Goal: Task Accomplishment & Management: Complete application form

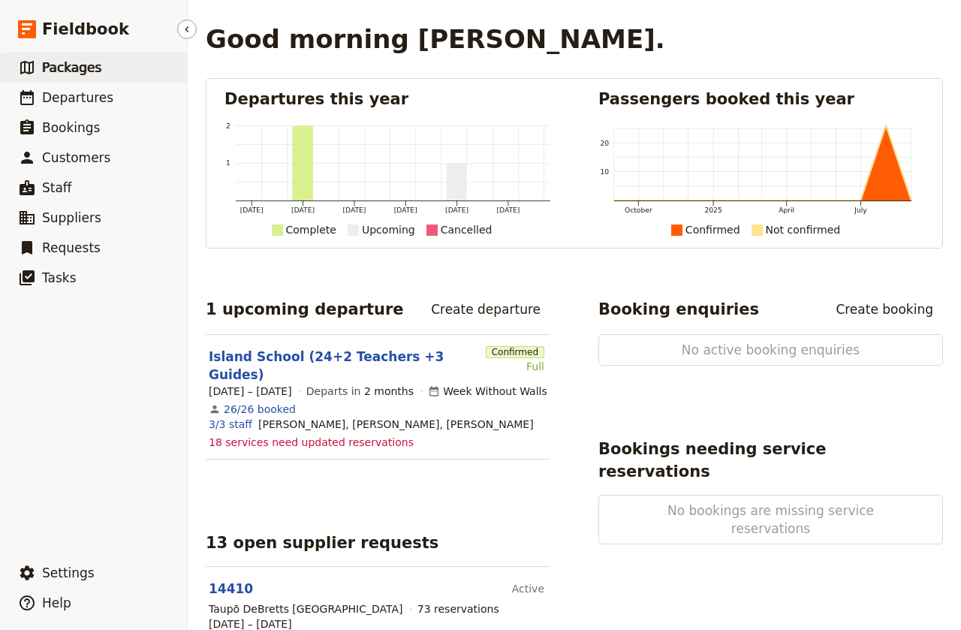
click at [73, 68] on span "Packages" at bounding box center [71, 67] width 59 height 15
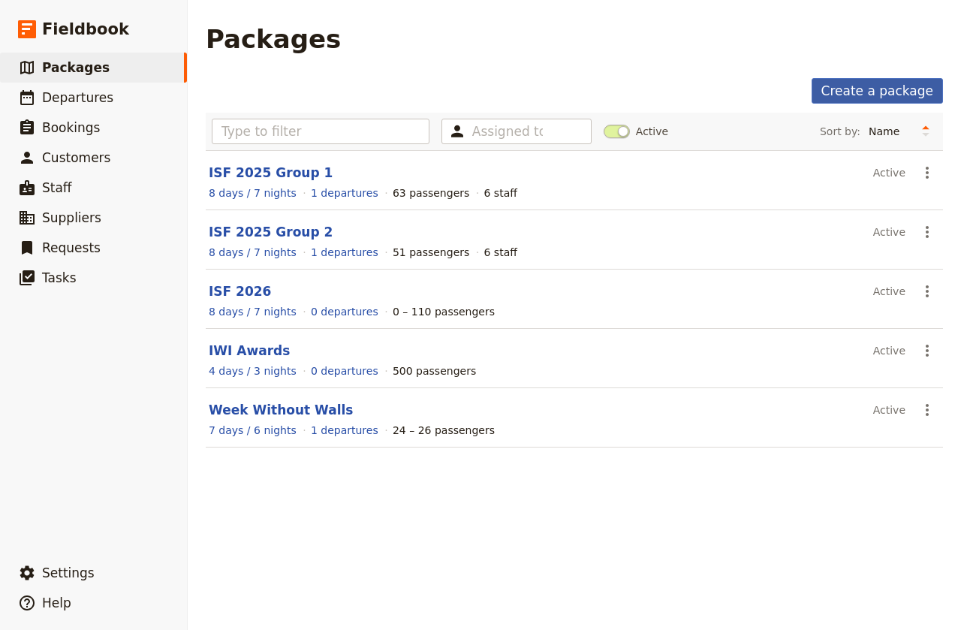
click at [875, 92] on link "Create a package" at bounding box center [876, 91] width 131 height 26
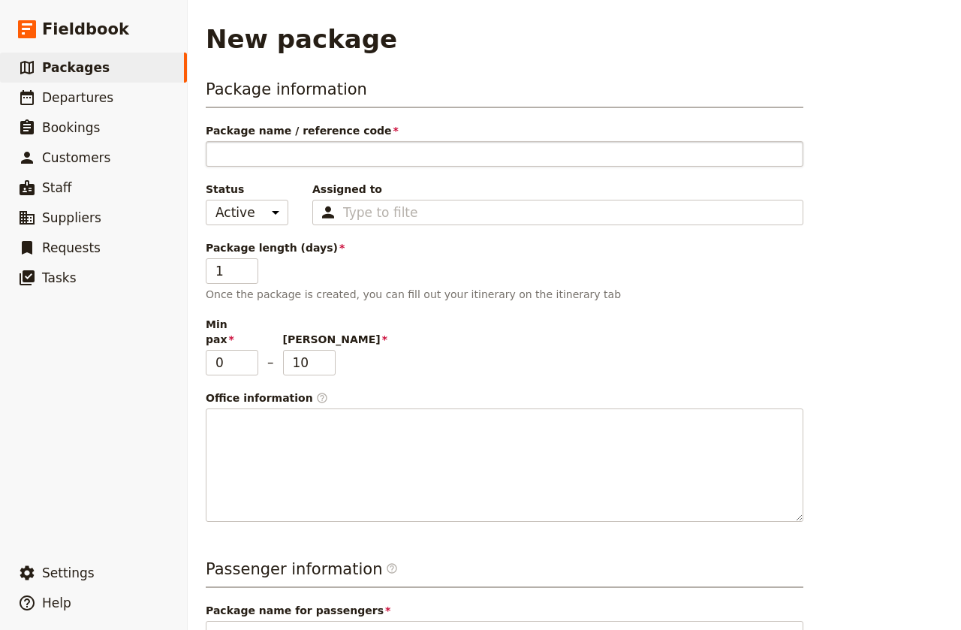
type input "H"
type input "Ho"
type input "Hon"
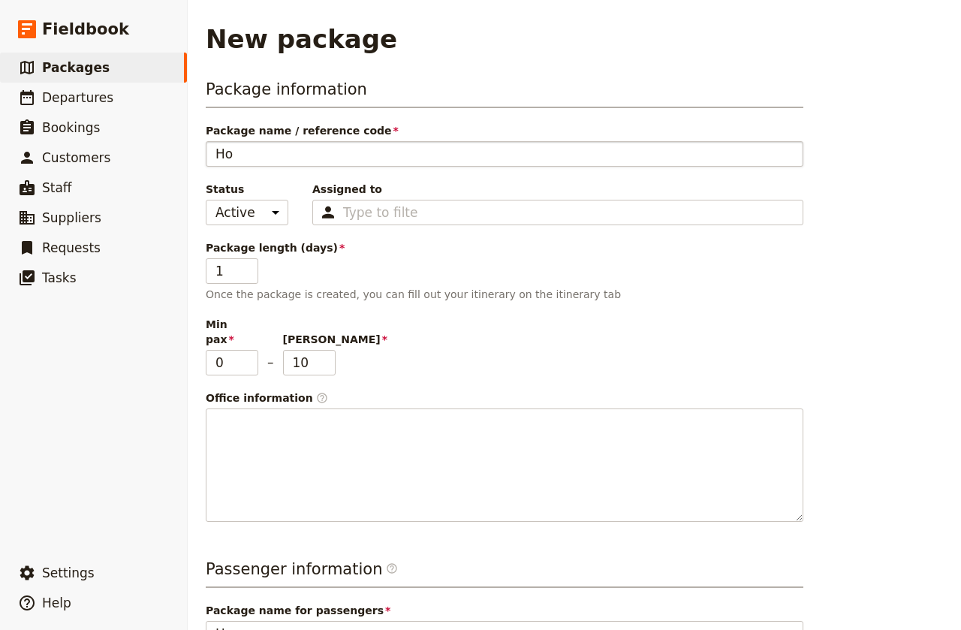
type input "Hon"
type input "Hong"
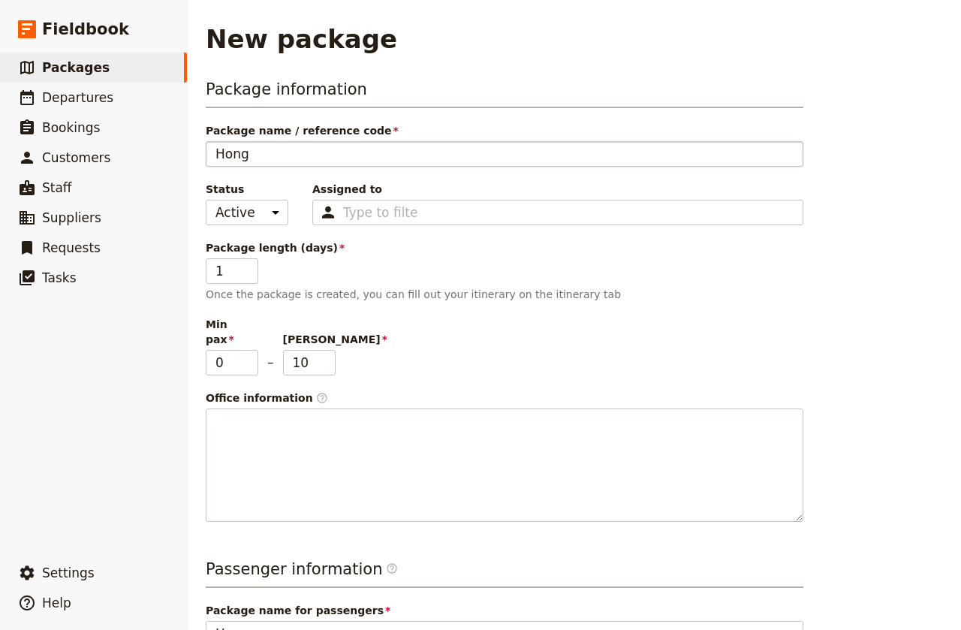
type input "[PERSON_NAME]"
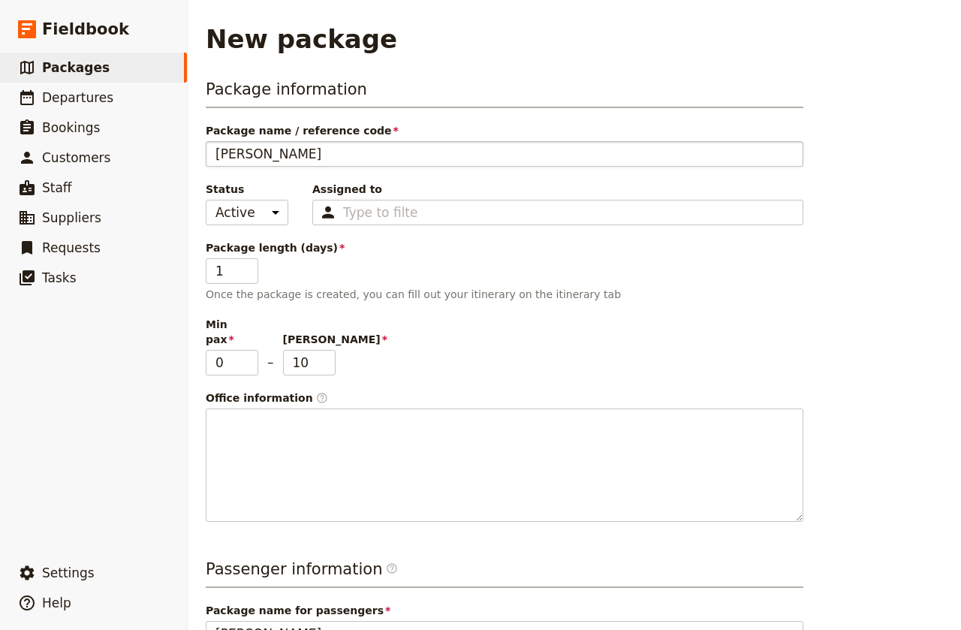
type input "[PERSON_NAME]"
type input "[GEOGRAPHIC_DATA]"
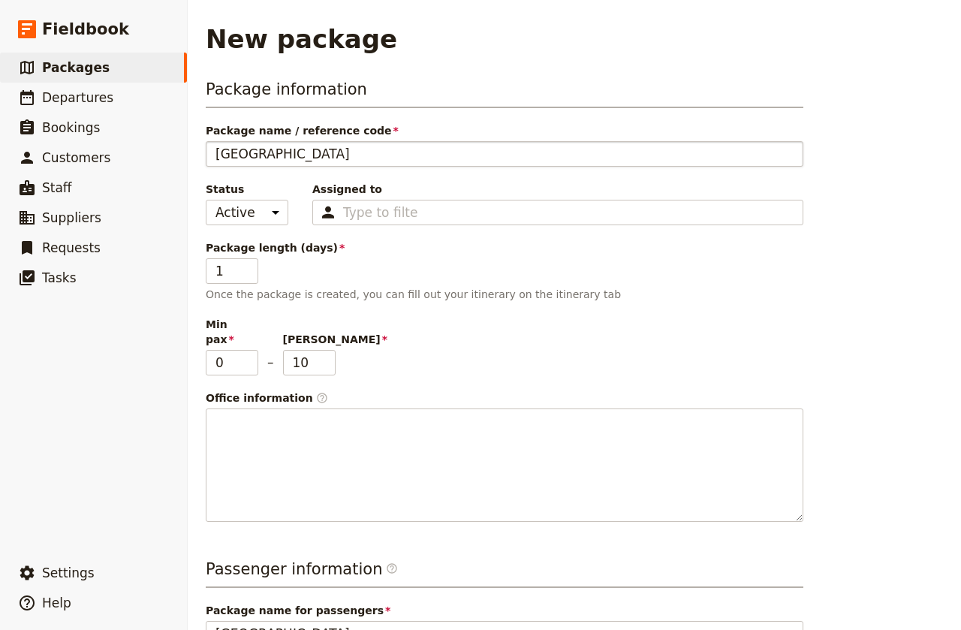
type input "Hong Kong S"
type input "Hong Kong Sc"
type input "Hong Kong Sch"
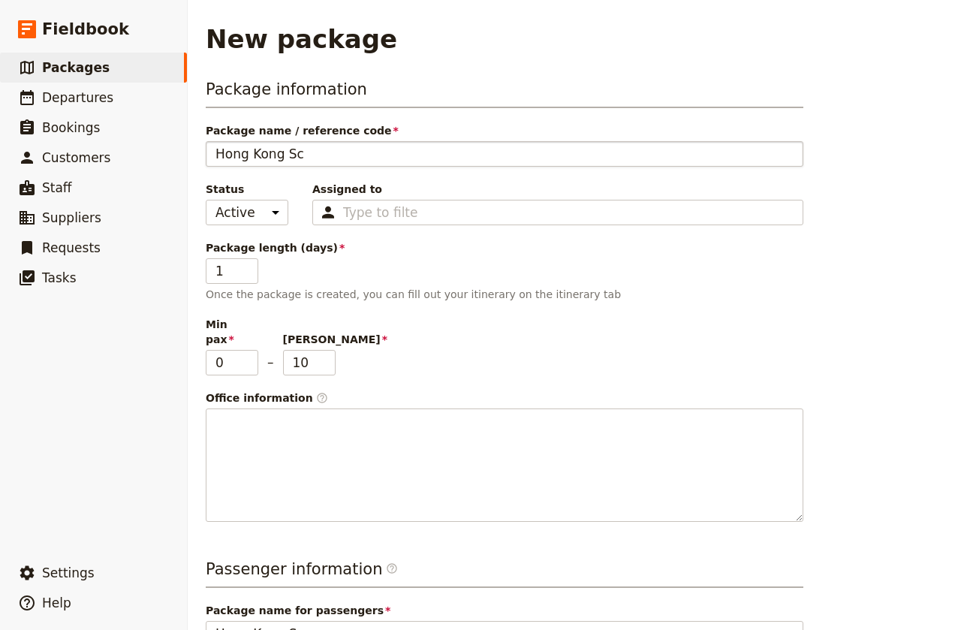
type input "Hong Kong Sch"
type input "Hong Kong Scho"
type input "Hong Kong Schoo"
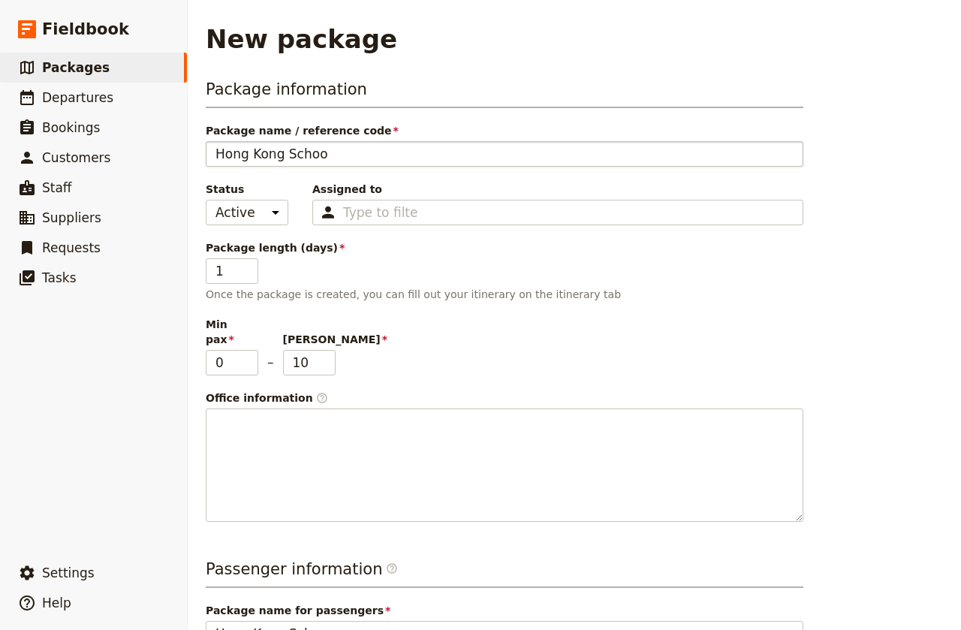
type input "[GEOGRAPHIC_DATA]"
drag, startPoint x: 229, startPoint y: 272, endPoint x: 215, endPoint y: 273, distance: 14.3
click at [215, 273] on input "1" at bounding box center [232, 271] width 53 height 26
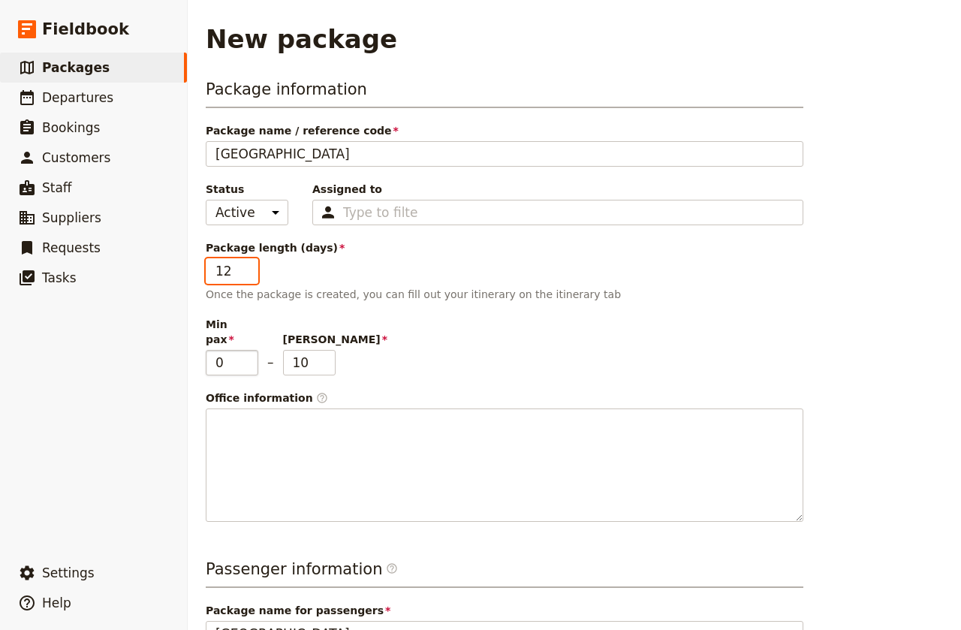
type input "12"
click at [225, 354] on input "0" at bounding box center [232, 363] width 53 height 26
drag, startPoint x: 225, startPoint y: 351, endPoint x: 214, endPoint y: 351, distance: 11.3
click at [214, 351] on input "0" at bounding box center [232, 363] width 53 height 26
type input "24"
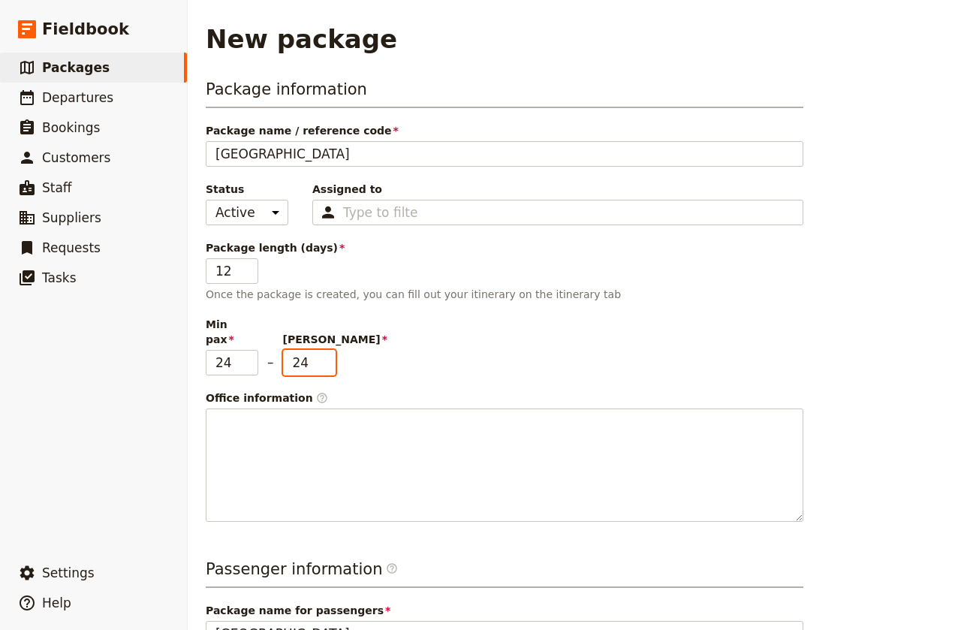
click at [306, 350] on input "24" at bounding box center [309, 363] width 53 height 26
drag, startPoint x: 309, startPoint y: 345, endPoint x: 291, endPoint y: 347, distance: 18.2
click at [291, 350] on input "24" at bounding box center [309, 363] width 53 height 26
type input "26"
click at [488, 346] on div "Min pax 24 – [PERSON_NAME] 26" at bounding box center [505, 346] width 598 height 59
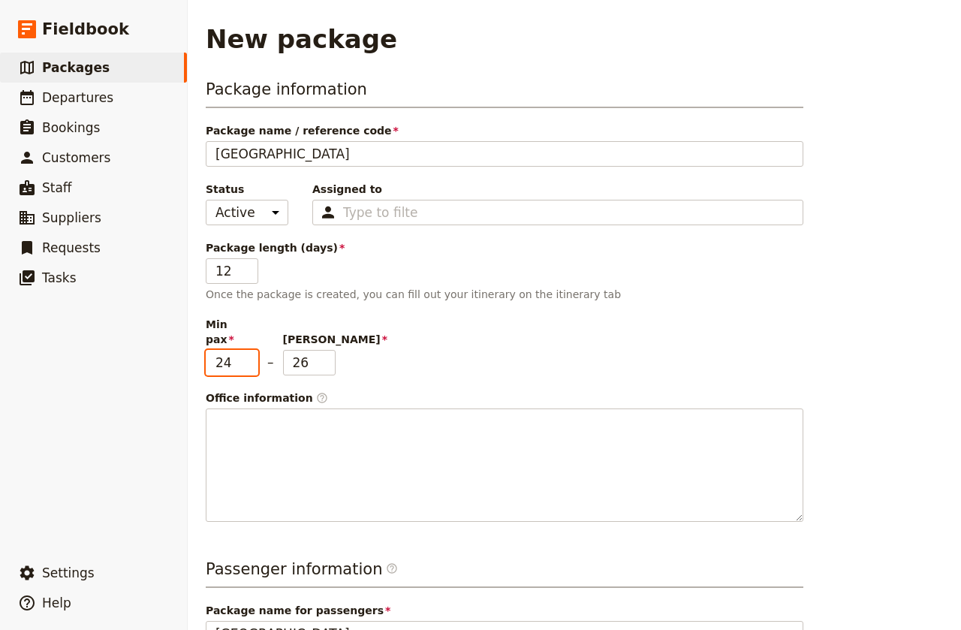
click at [235, 350] on input "24" at bounding box center [232, 363] width 53 height 26
drag, startPoint x: 229, startPoint y: 348, endPoint x: 206, endPoint y: 348, distance: 23.3
click at [206, 350] on input "24" at bounding box center [232, 363] width 53 height 26
type input "20"
click at [306, 350] on input "26" at bounding box center [309, 363] width 53 height 26
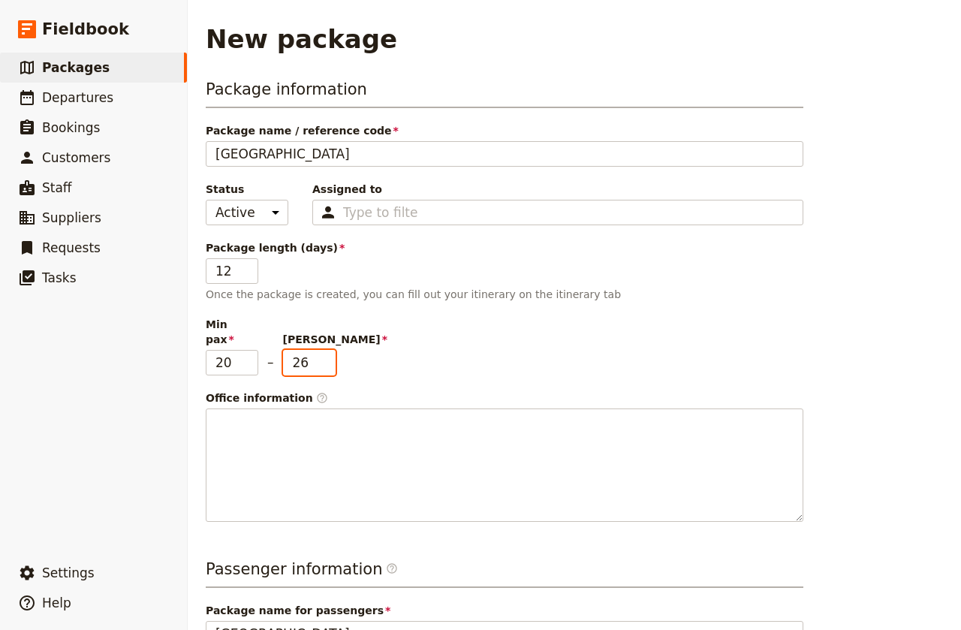
drag, startPoint x: 306, startPoint y: 343, endPoint x: 292, endPoint y: 346, distance: 14.6
click at [292, 350] on input "26" at bounding box center [309, 363] width 53 height 26
type input "27"
click at [451, 351] on div "Min pax 20 – [PERSON_NAME] 27" at bounding box center [505, 346] width 598 height 59
click at [306, 350] on input "27" at bounding box center [309, 363] width 53 height 26
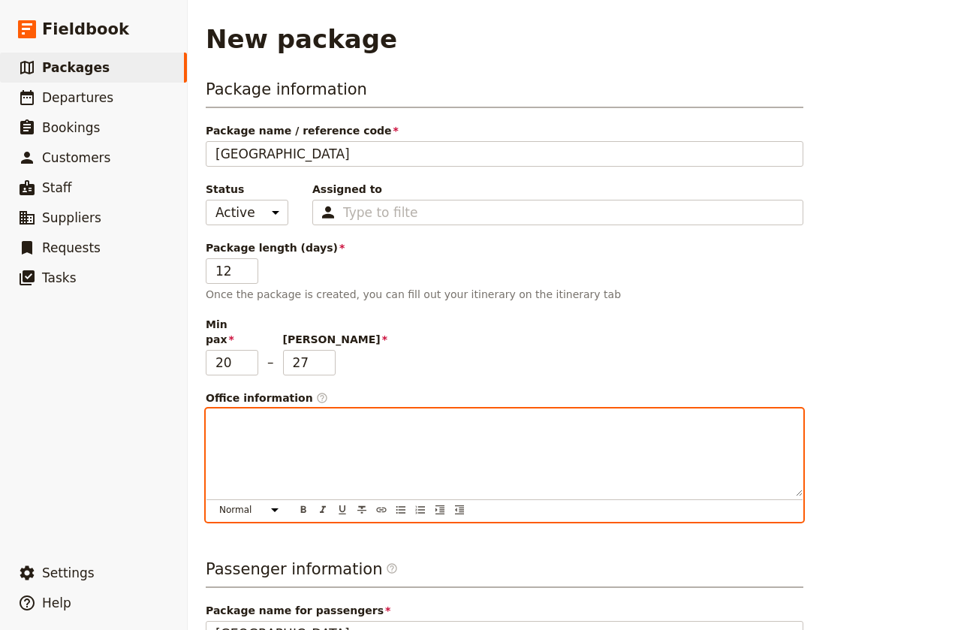
click at [249, 424] on div at bounding box center [504, 452] width 596 height 87
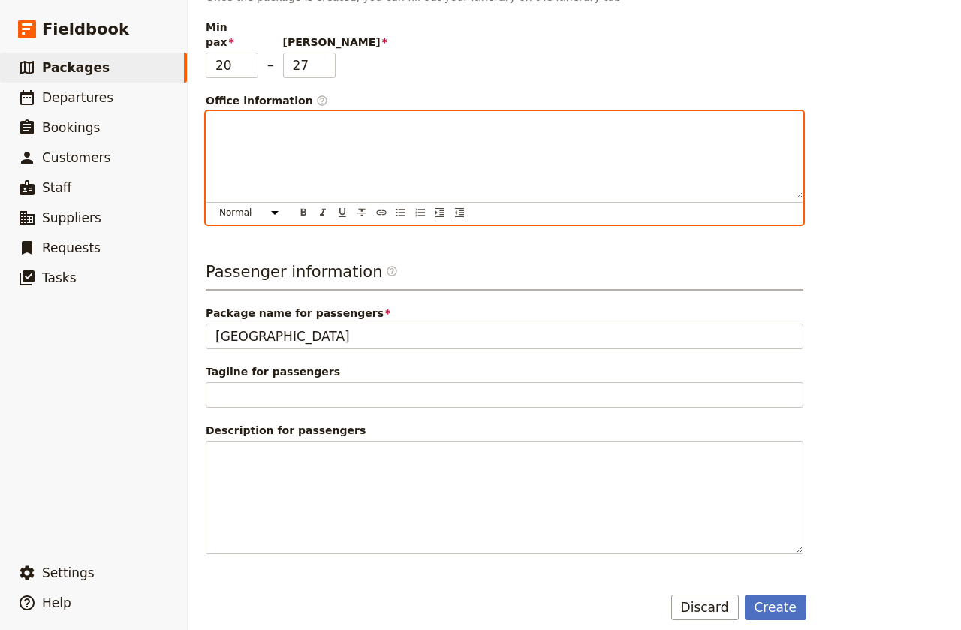
scroll to position [297, 0]
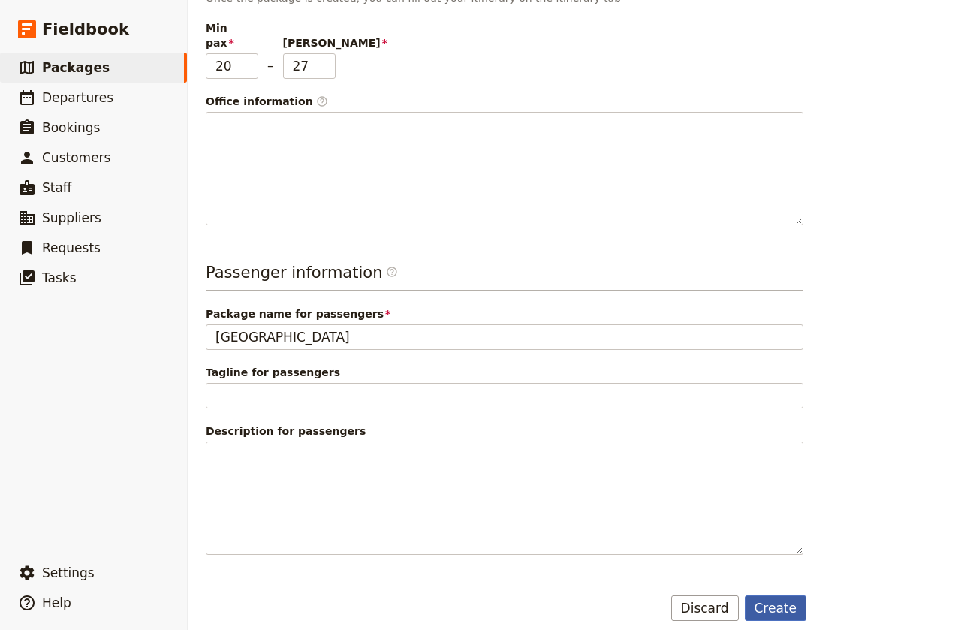
click at [785, 595] on button "Create" at bounding box center [776, 608] width 62 height 26
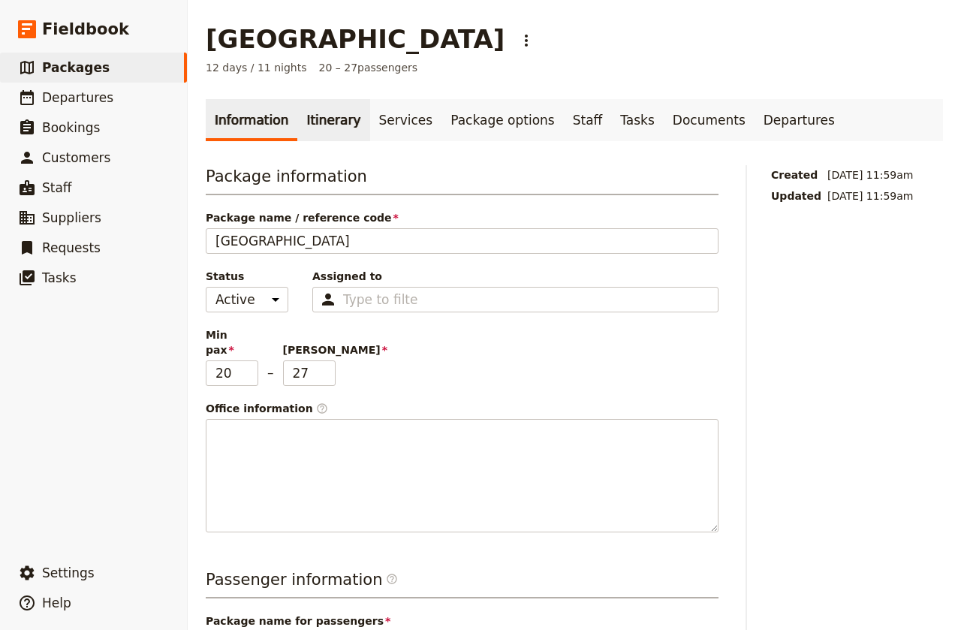
click at [346, 125] on link "Itinerary" at bounding box center [333, 120] width 72 height 42
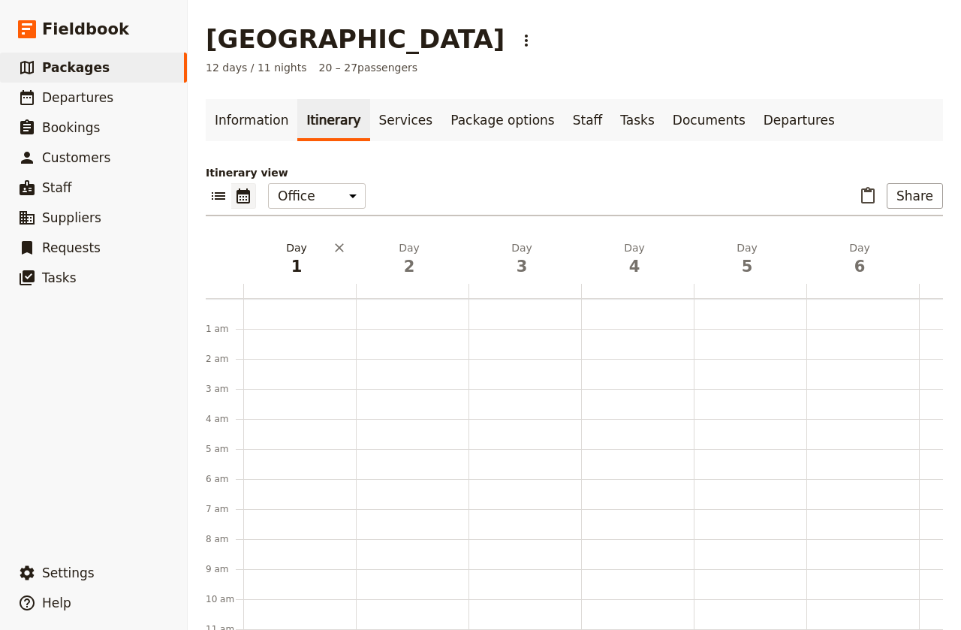
click at [295, 265] on span "1" at bounding box center [296, 266] width 95 height 23
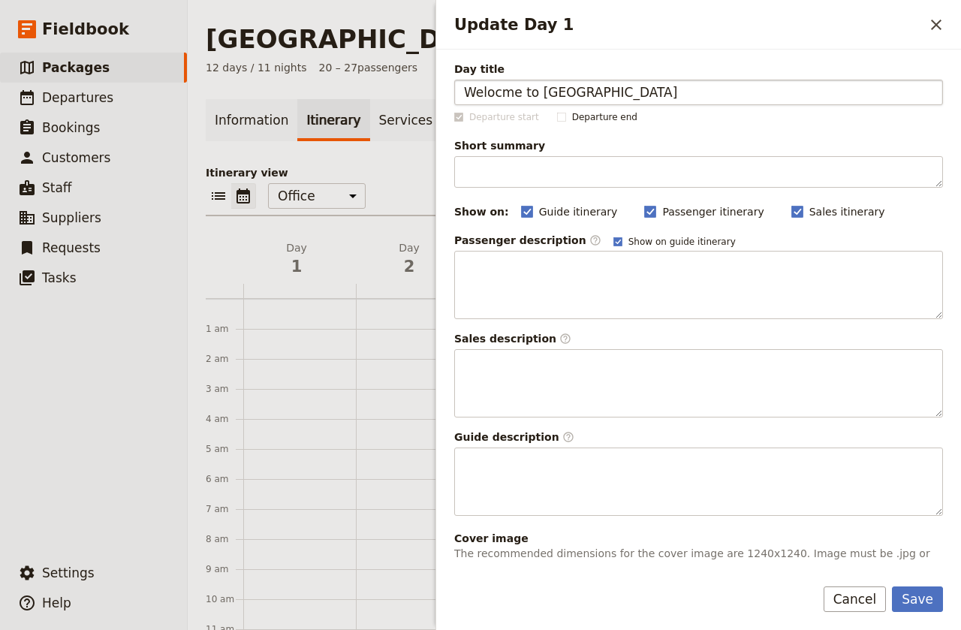
click at [497, 94] on input "Welocme to [GEOGRAPHIC_DATA]" at bounding box center [698, 93] width 489 height 26
type input "Welcome to [GEOGRAPHIC_DATA]"
click at [925, 598] on button "Save" at bounding box center [917, 599] width 51 height 26
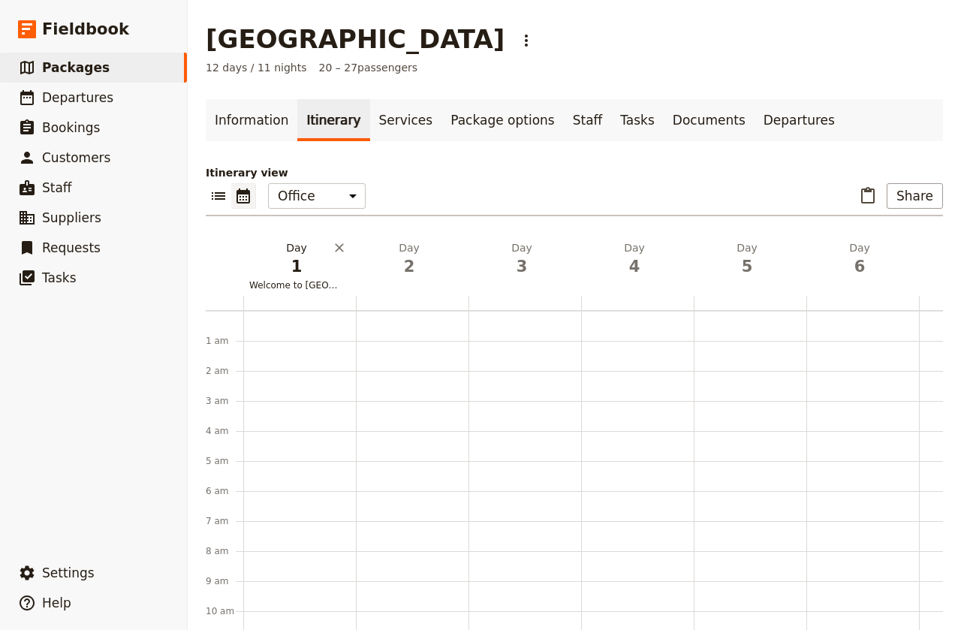
click at [298, 279] on span "Welcome to [GEOGRAPHIC_DATA]" at bounding box center [296, 285] width 107 height 12
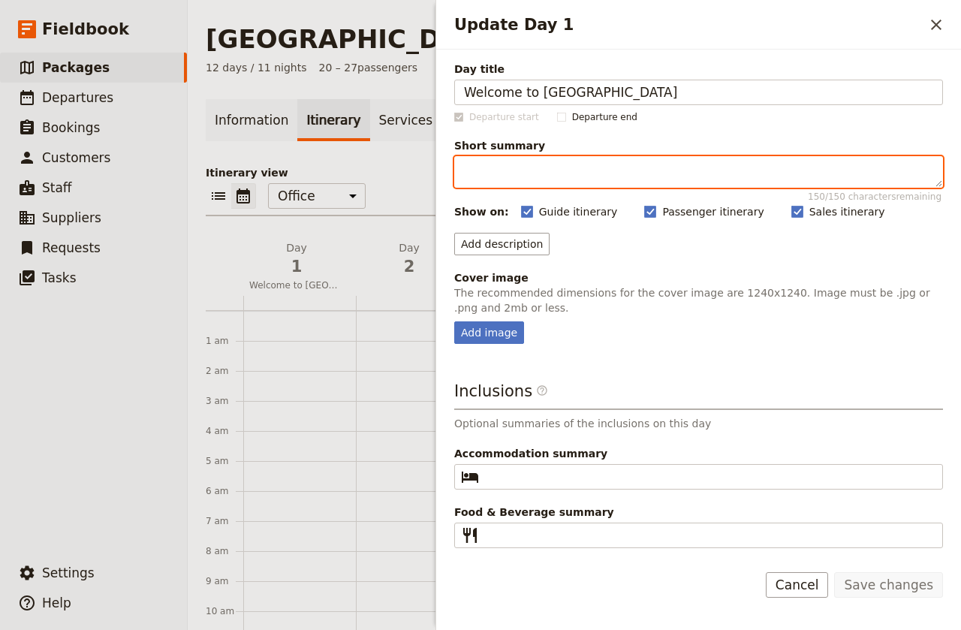
click at [534, 171] on textarea "Short summary 150 / 150 characters remaining" at bounding box center [698, 172] width 489 height 32
type textarea "S"
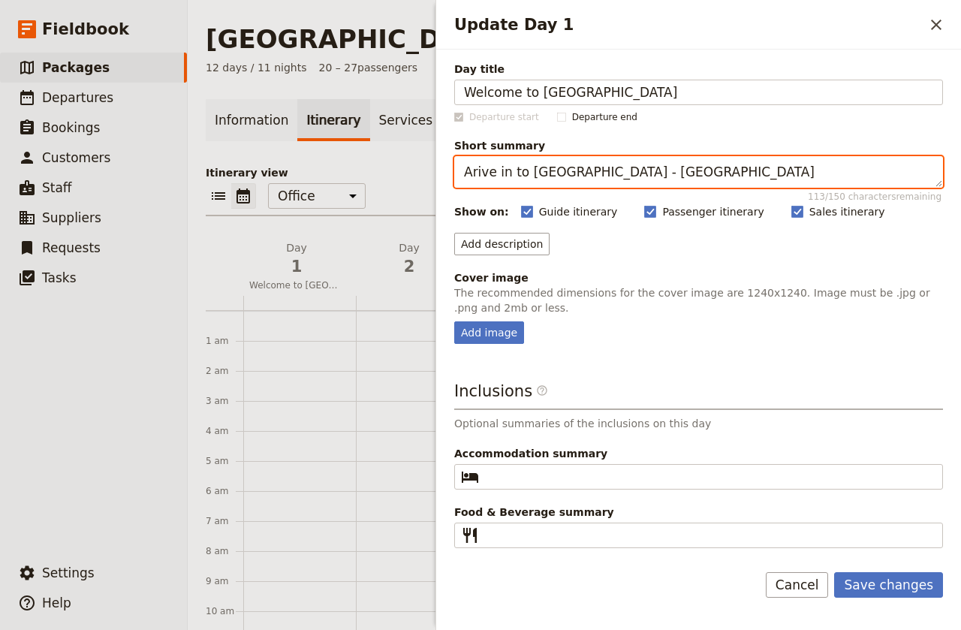
type textarea "Arive in to [GEOGRAPHIC_DATA] - [GEOGRAPHIC_DATA]"
click at [691, 171] on textarea "Arive in to [GEOGRAPHIC_DATA] - [GEOGRAPHIC_DATA]" at bounding box center [698, 172] width 489 height 32
drag, startPoint x: 691, startPoint y: 171, endPoint x: 492, endPoint y: 160, distance: 199.2
click at [492, 160] on textarea "Arive in to [GEOGRAPHIC_DATA] - [GEOGRAPHIC_DATA]" at bounding box center [698, 172] width 489 height 32
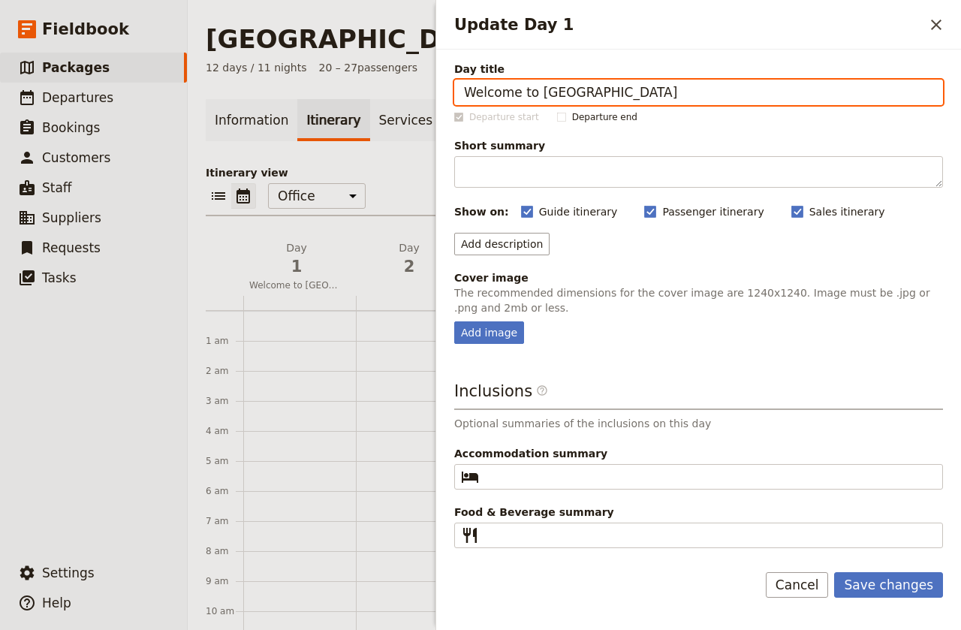
click at [611, 94] on input "Welcome to [GEOGRAPHIC_DATA]" at bounding box center [698, 93] width 489 height 26
drag, startPoint x: 611, startPoint y: 94, endPoint x: 447, endPoint y: 91, distance: 163.7
click at [447, 91] on div "Day title Welcome to [GEOGRAPHIC_DATA] Departure start Departure end Short summ…" at bounding box center [698, 300] width 525 height 500
click at [557, 89] on input "Auckland Day 1" at bounding box center [698, 93] width 489 height 26
type input "Auckland Day 1 (Arrival)"
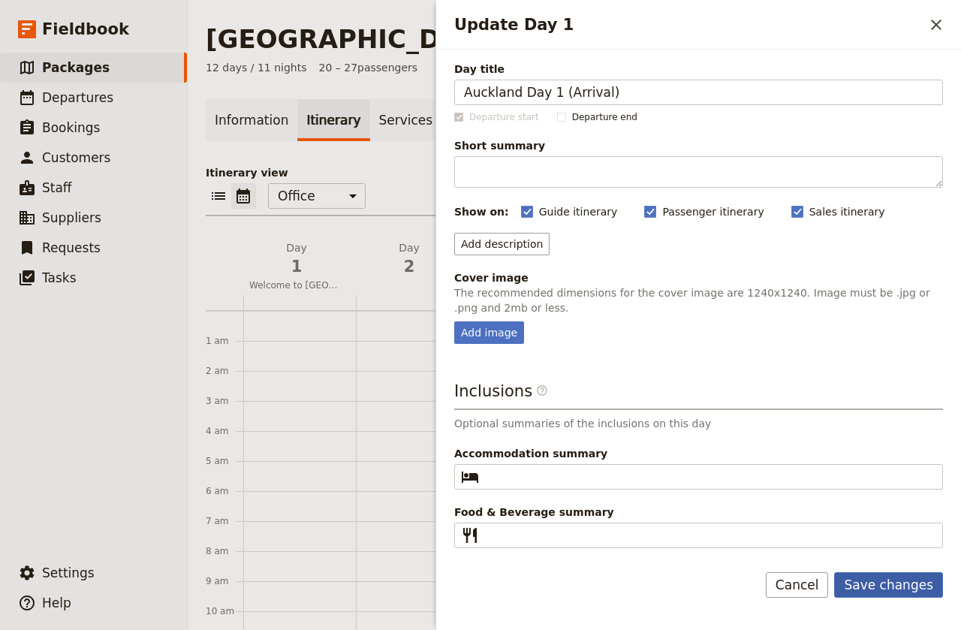
click at [905, 588] on button "Save changes" at bounding box center [888, 585] width 109 height 26
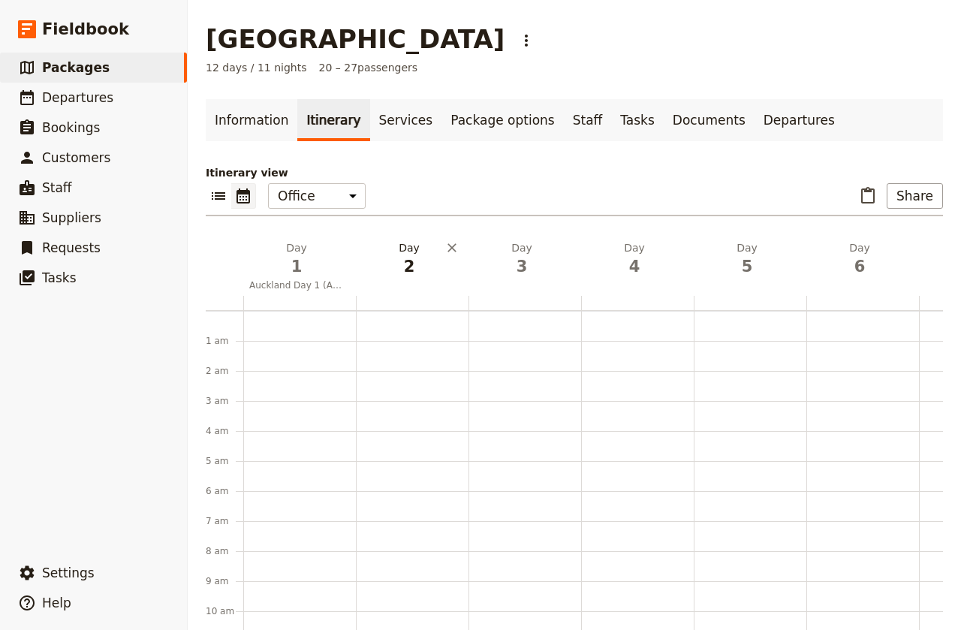
click at [410, 266] on span "2" at bounding box center [409, 266] width 95 height 23
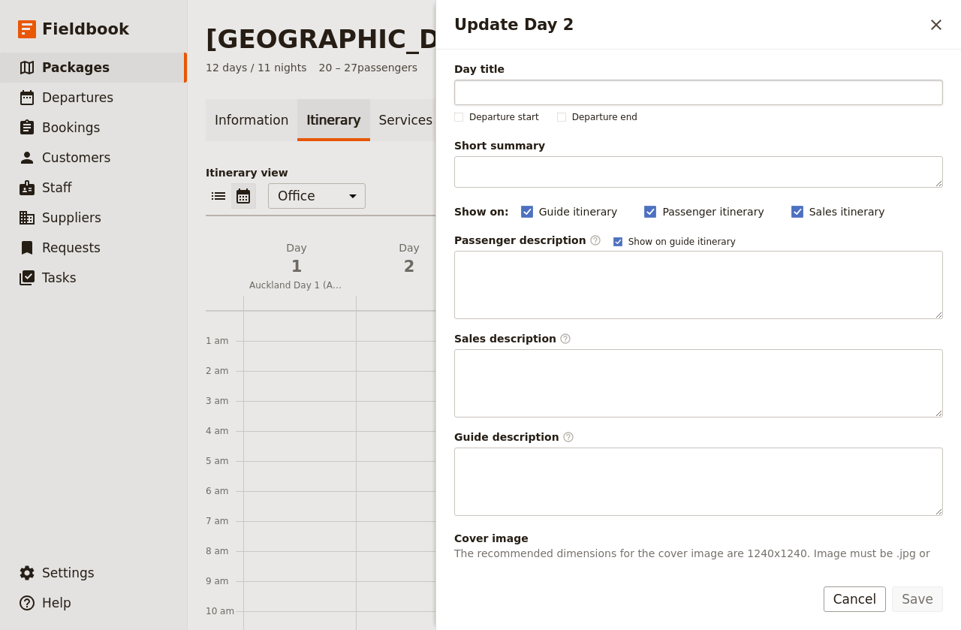
click at [481, 90] on input "Day title" at bounding box center [698, 93] width 489 height 26
click at [543, 93] on input "[GEOGRAPHIC_DATA] AM Activities" at bounding box center [698, 93] width 489 height 26
drag, startPoint x: 543, startPoint y: 91, endPoint x: 523, endPoint y: 89, distance: 19.6
click at [523, 89] on input "[GEOGRAPHIC_DATA] AM Activities" at bounding box center [698, 93] width 489 height 26
type input "[GEOGRAPHIC_DATA] Activities"
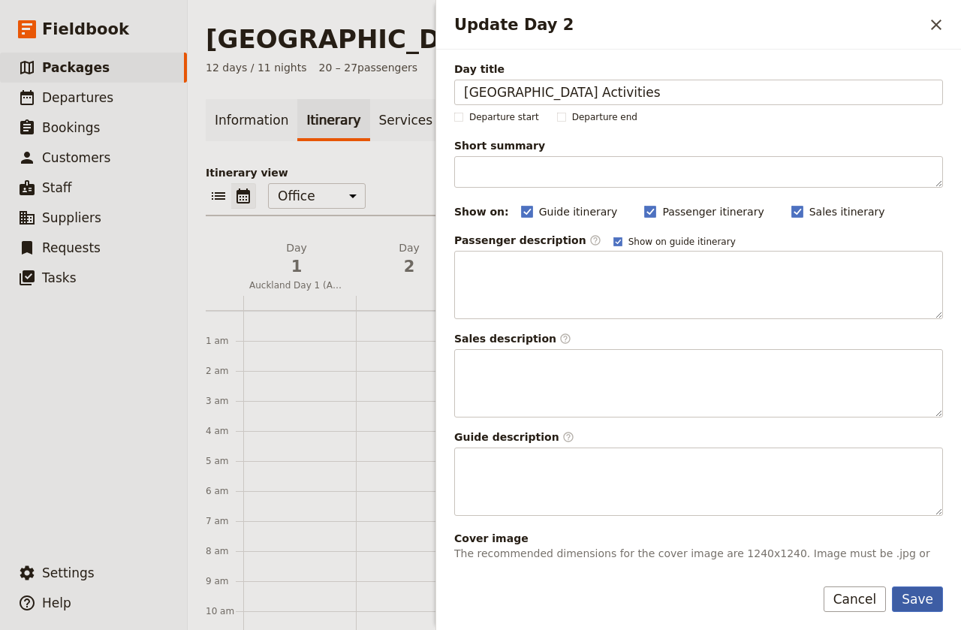
click at [924, 604] on button "Save" at bounding box center [917, 599] width 51 height 26
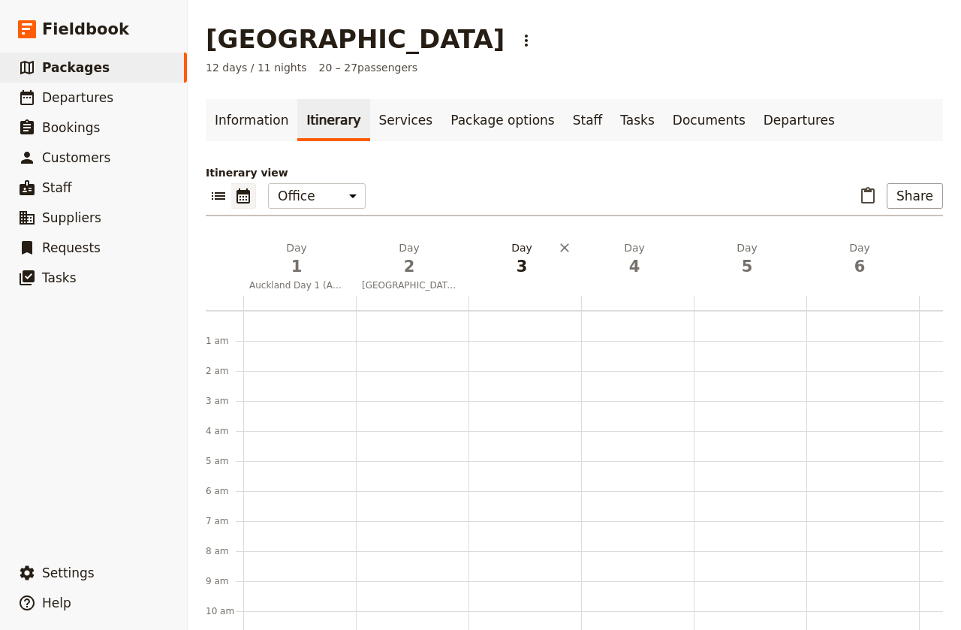
click at [526, 267] on span "3" at bounding box center [521, 266] width 95 height 23
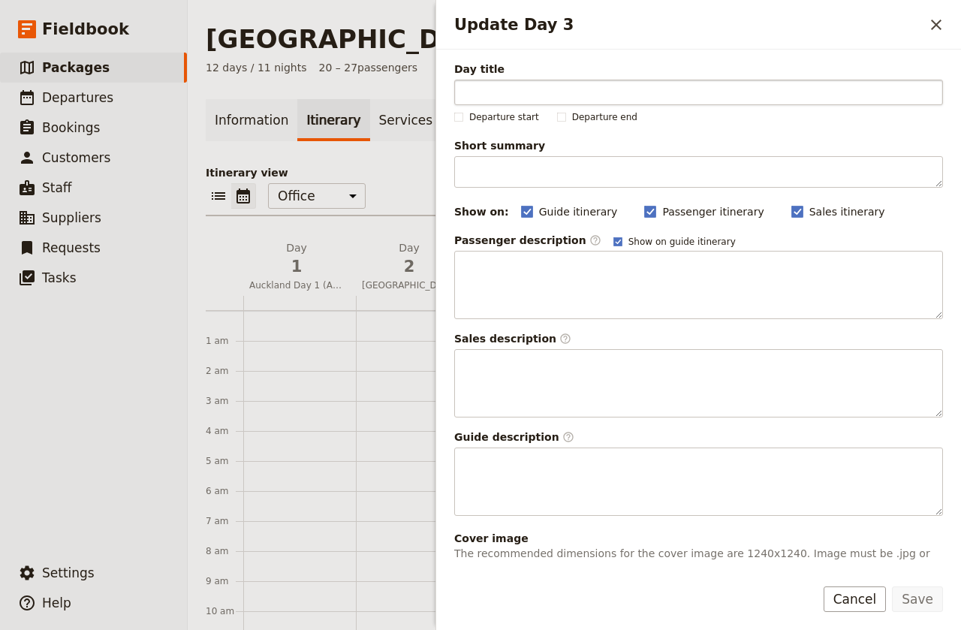
click at [506, 86] on input "Day title" at bounding box center [698, 93] width 489 height 26
type input "Rotorua Hobbiton & [PERSON_NAME]"
click at [925, 601] on button "Save" at bounding box center [917, 599] width 51 height 26
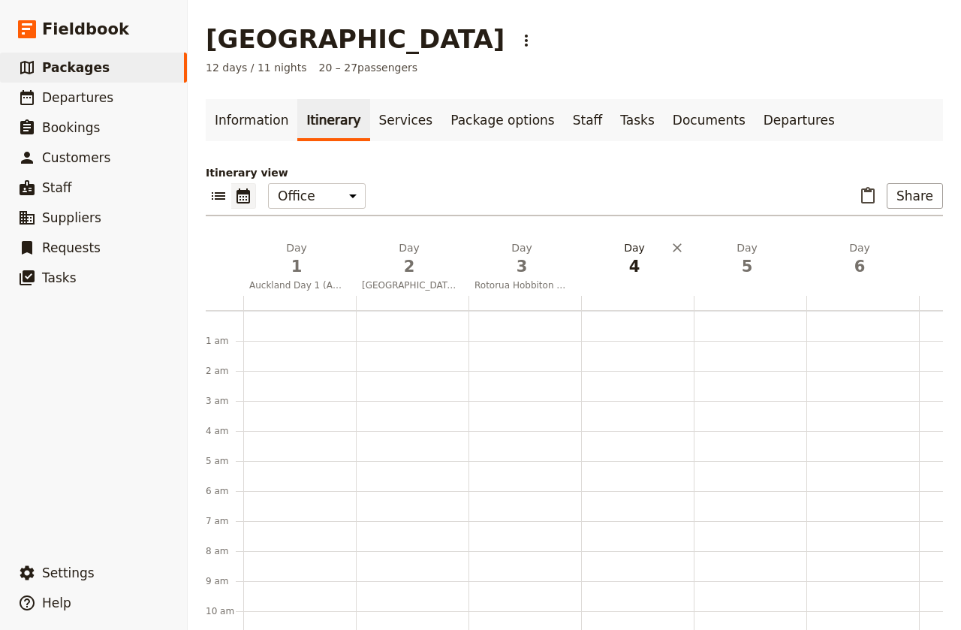
click at [634, 269] on span "4" at bounding box center [634, 266] width 95 height 23
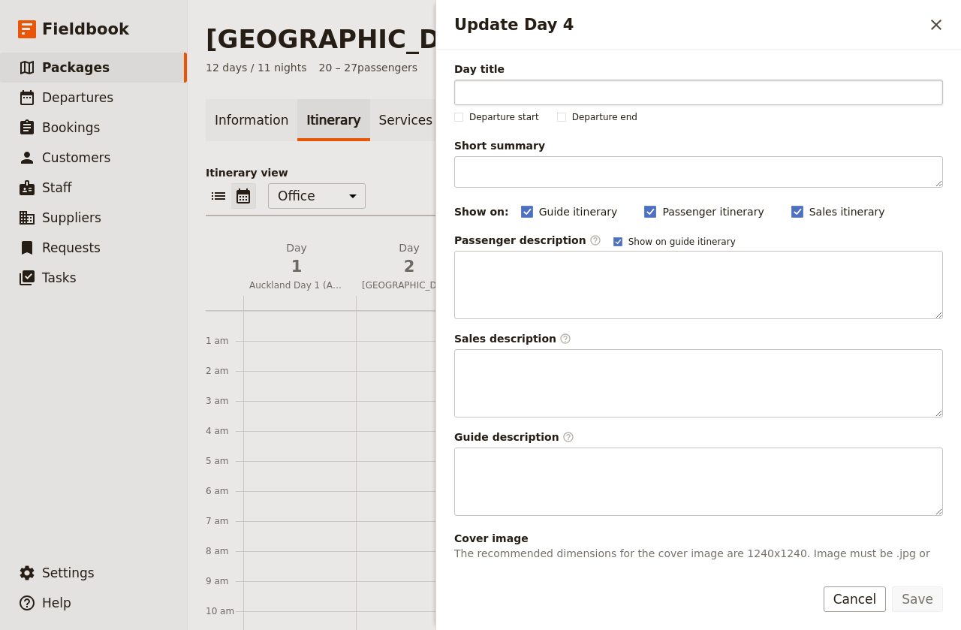
click at [499, 98] on input "Day title" at bounding box center [698, 93] width 489 height 26
type input "Agrodome & Luge & Redwoods Treewalk"
click at [924, 598] on button "Save" at bounding box center [917, 599] width 51 height 26
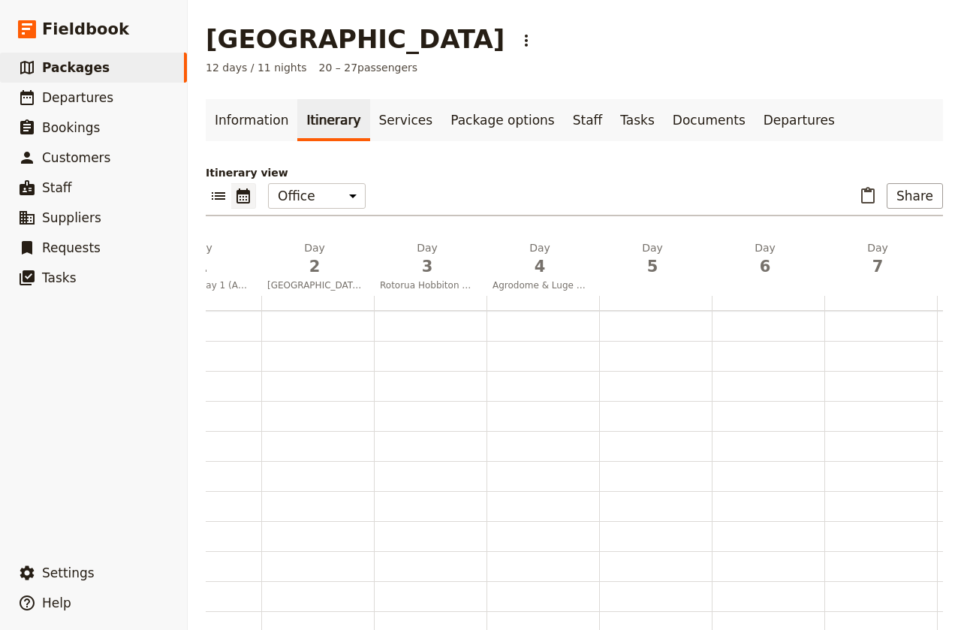
scroll to position [0, 81]
click at [667, 263] on span "5" at bounding box center [666, 266] width 95 height 23
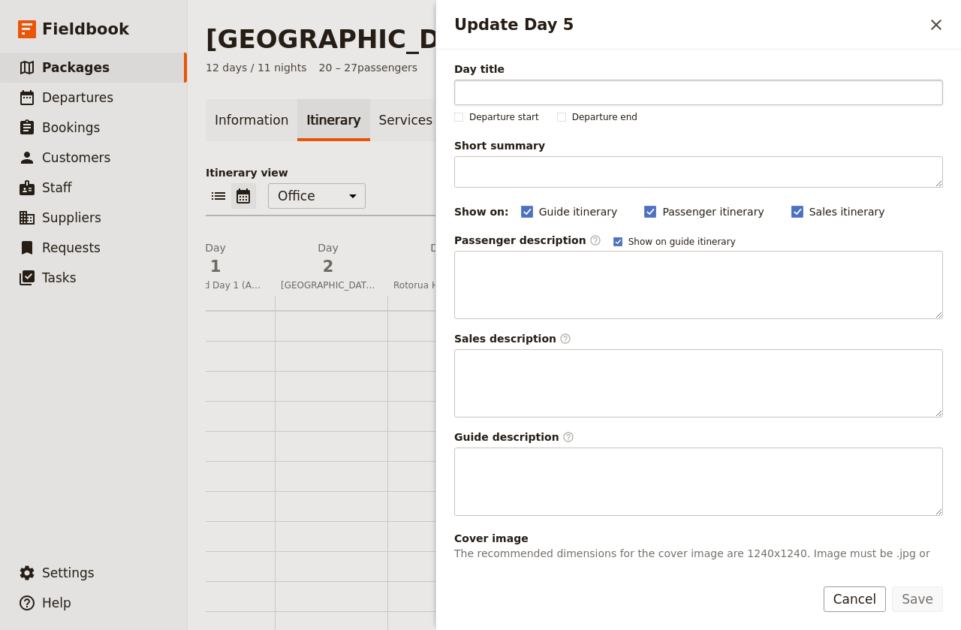
click at [481, 92] on input "Day title" at bounding box center [698, 93] width 489 height 26
click at [539, 92] on input "Zorb, Zipline Marae" at bounding box center [698, 93] width 489 height 26
drag, startPoint x: 540, startPoint y: 90, endPoint x: 501, endPoint y: 93, distance: 39.9
click at [501, 93] on input "Zorb, Zipline Marae" at bounding box center [698, 93] width 489 height 26
click at [536, 92] on input "Zorb Marae" at bounding box center [698, 93] width 489 height 26
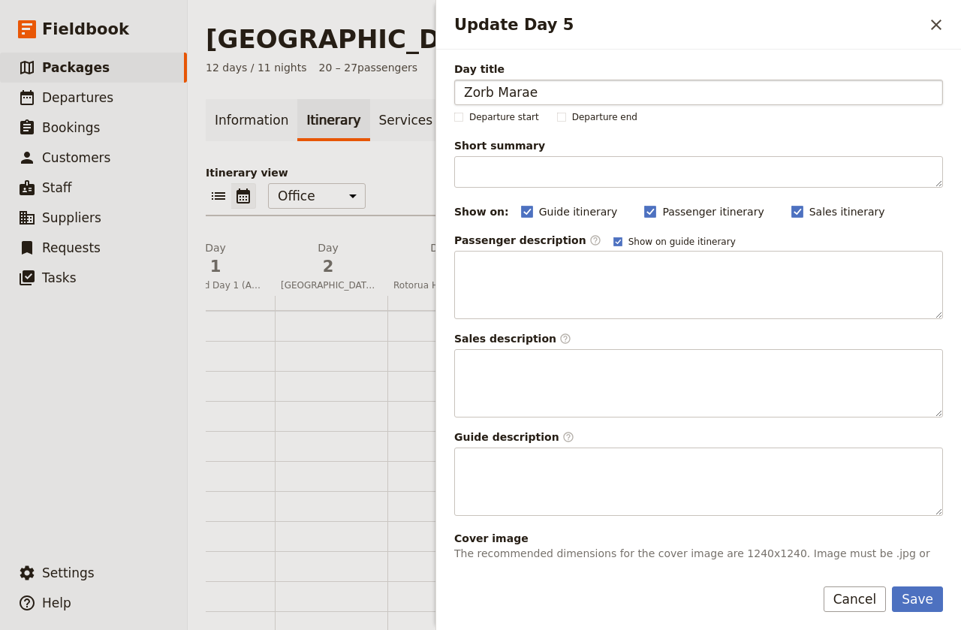
click at [496, 92] on input "Zorb Marae" at bounding box center [698, 93] width 489 height 26
click at [462, 94] on input "Zorb Marae" at bounding box center [698, 93] width 489 height 26
click at [534, 94] on input "Zorb Marae" at bounding box center [698, 93] width 489 height 26
click at [490, 92] on input "Zorb Marae" at bounding box center [698, 93] width 489 height 26
click at [496, 90] on input "Zorb Marae" at bounding box center [698, 93] width 489 height 26
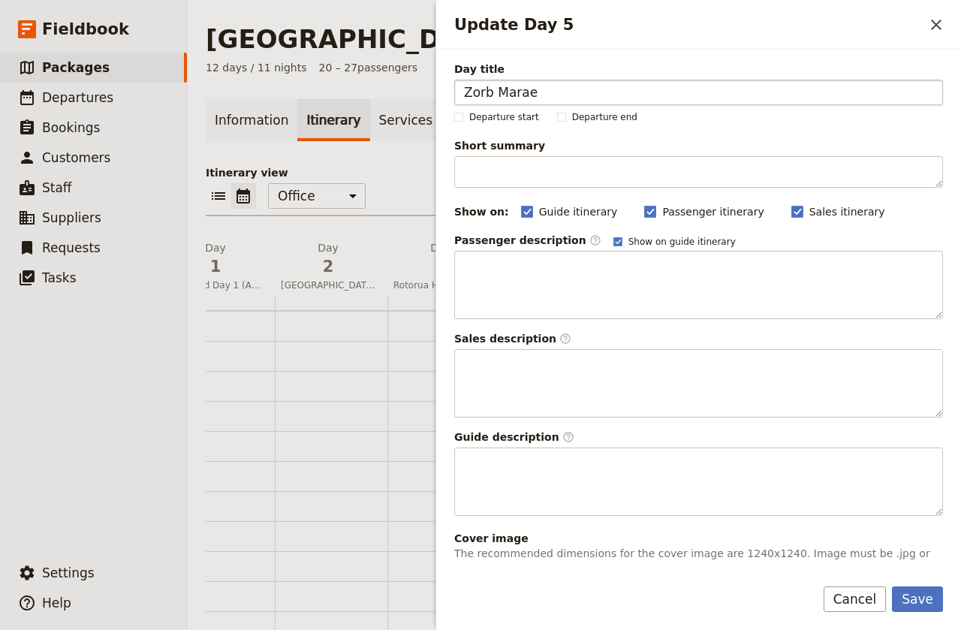
click at [558, 86] on input "Zorb Marae" at bounding box center [698, 93] width 489 height 26
click at [493, 93] on input "Zorb Marae" at bounding box center [698, 93] width 489 height 26
click at [543, 90] on input "Zorb Marae" at bounding box center [698, 93] width 489 height 26
drag, startPoint x: 543, startPoint y: 90, endPoint x: 516, endPoint y: 91, distance: 27.8
click at [516, 91] on input "Zorb Marae" at bounding box center [698, 93] width 489 height 26
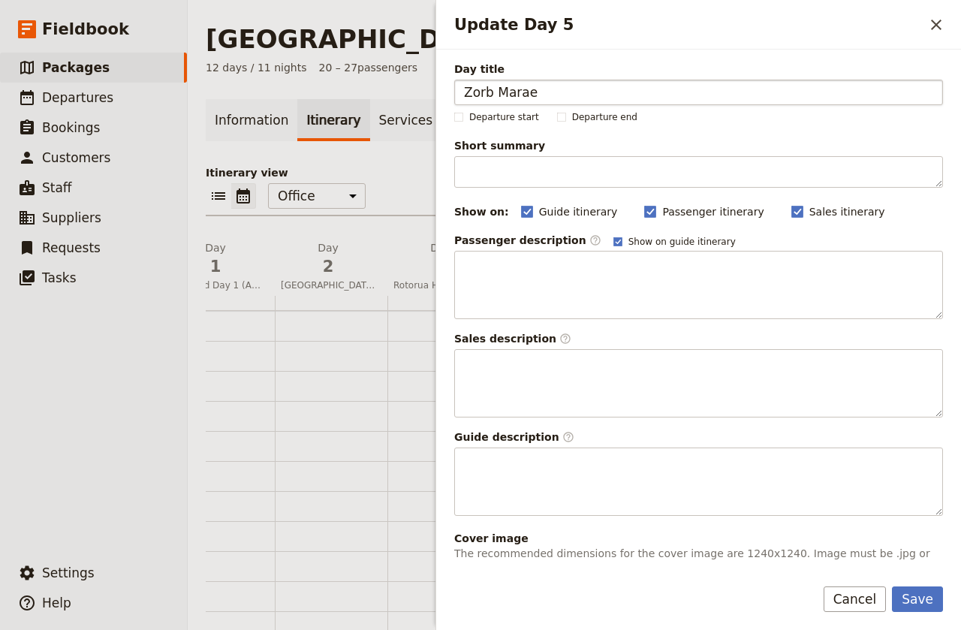
click at [565, 92] on input "Zorb Marae" at bounding box center [698, 93] width 489 height 26
type input "Zorb, Zipline & [PERSON_NAME]"
click at [923, 592] on button "Save" at bounding box center [917, 599] width 51 height 26
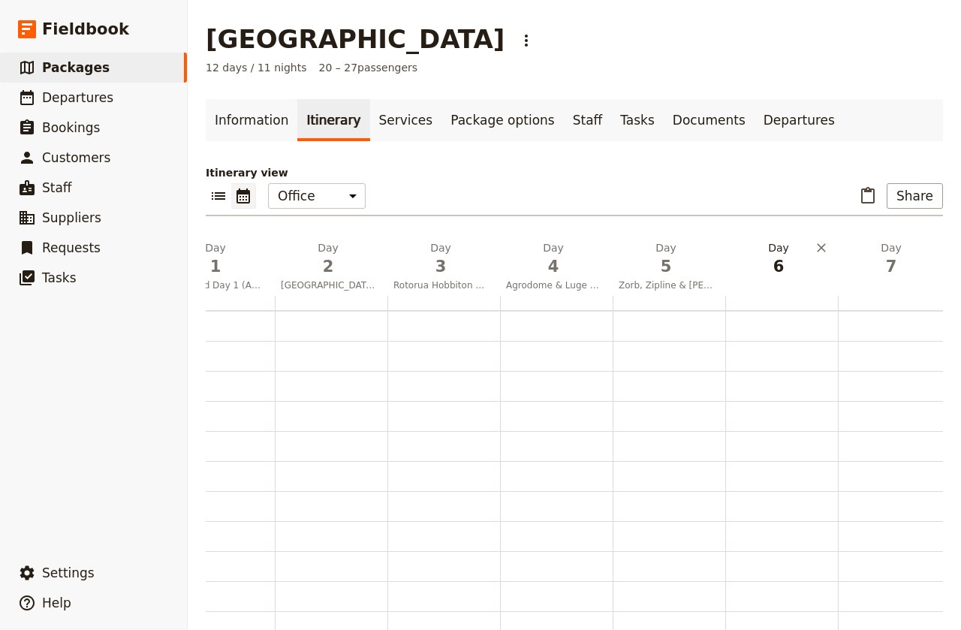
click at [780, 263] on span "6" at bounding box center [778, 266] width 95 height 23
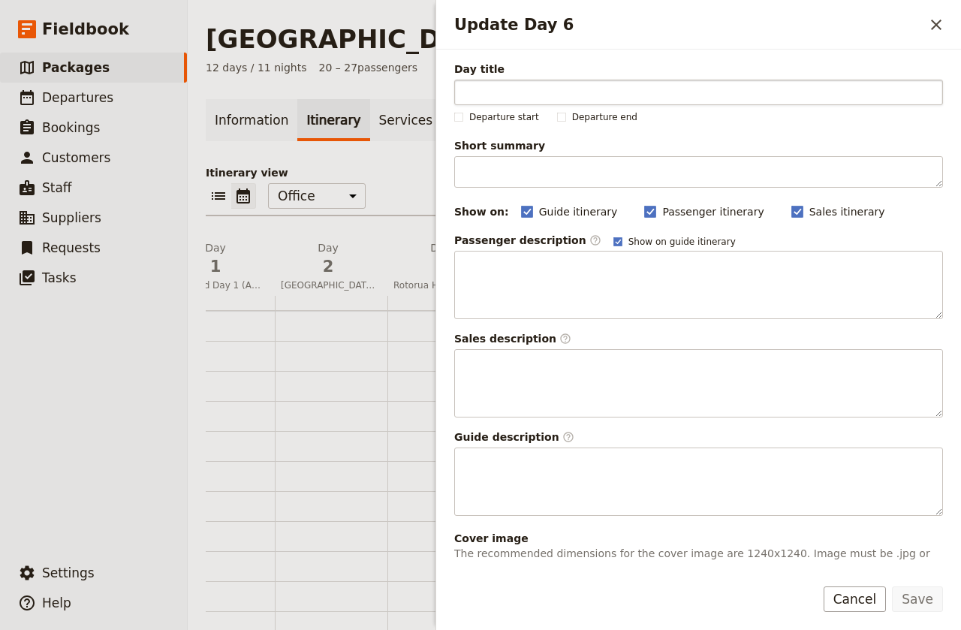
click at [480, 92] on input "Day title" at bounding box center [698, 93] width 489 height 26
type input "Kura Visit and Taupo Transfer"
click at [921, 600] on button "Save" at bounding box center [917, 599] width 51 height 26
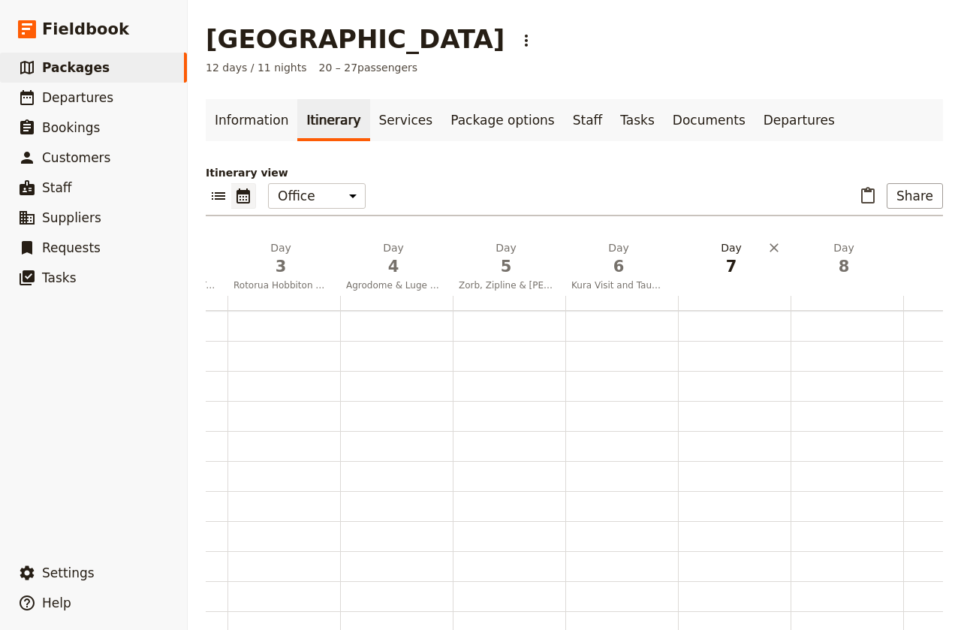
scroll to position [0, 242]
click at [727, 270] on span "7" at bounding box center [730, 266] width 95 height 23
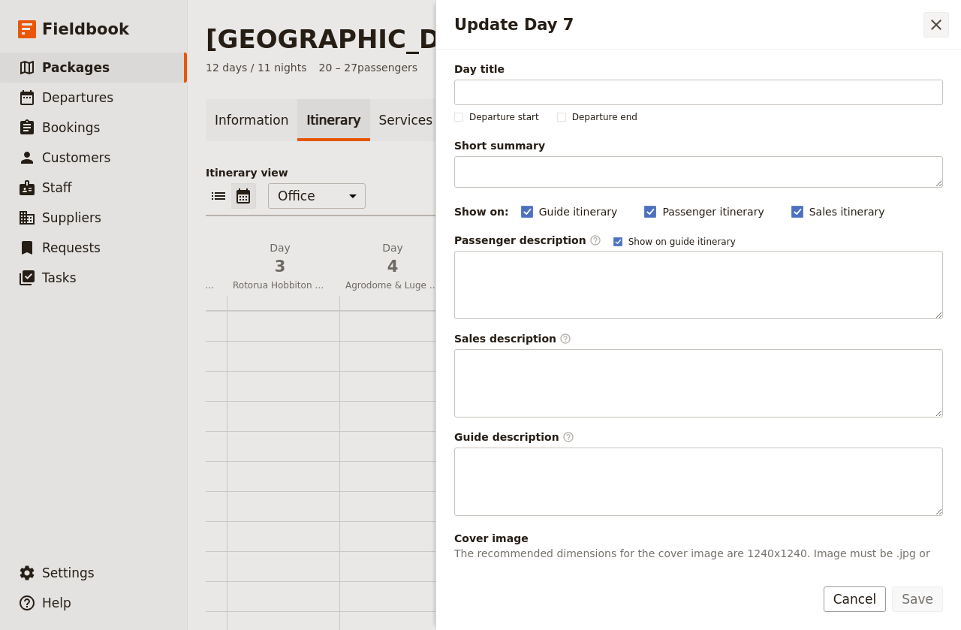
click at [938, 20] on icon "Close drawer" at bounding box center [936, 25] width 18 height 18
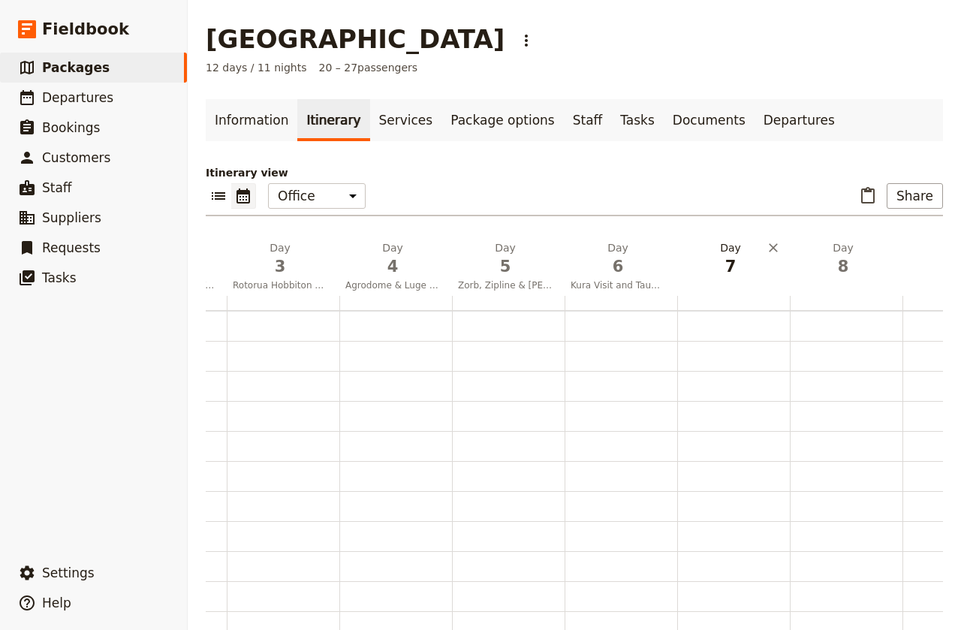
click at [733, 266] on span "7" at bounding box center [730, 266] width 95 height 23
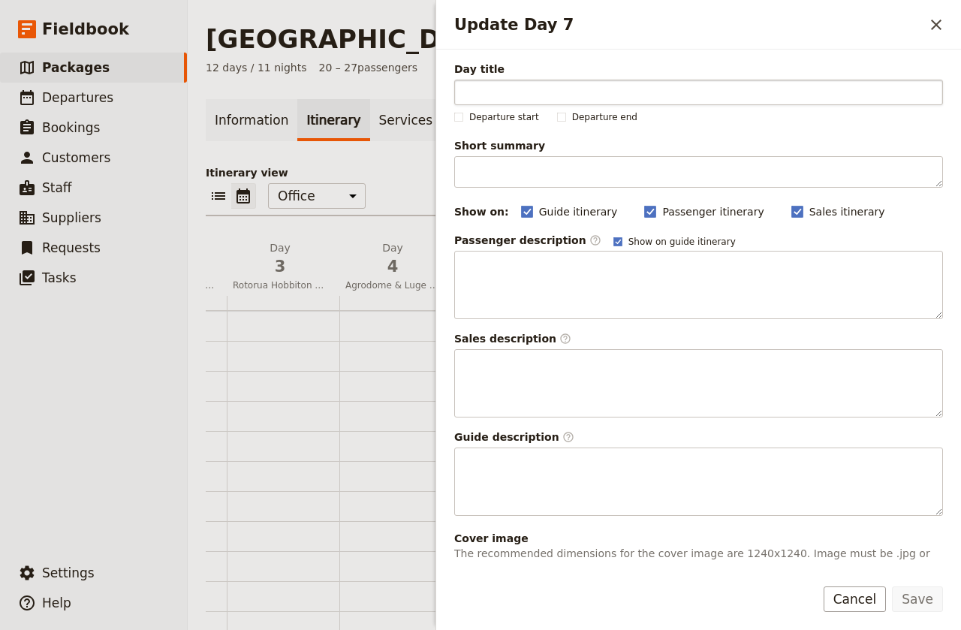
click at [494, 98] on input "Day title" at bounding box center [698, 93] width 489 height 26
click at [467, 86] on input "K2K then [PERSON_NAME] cruise" at bounding box center [698, 93] width 489 height 26
click at [717, 92] on input "Huka Jet then K2K then [PERSON_NAME] cruise" at bounding box center [698, 93] width 489 height 26
type input "Huka Jet then K2K then [PERSON_NAME] cruise"
click at [922, 598] on button "Save" at bounding box center [917, 599] width 51 height 26
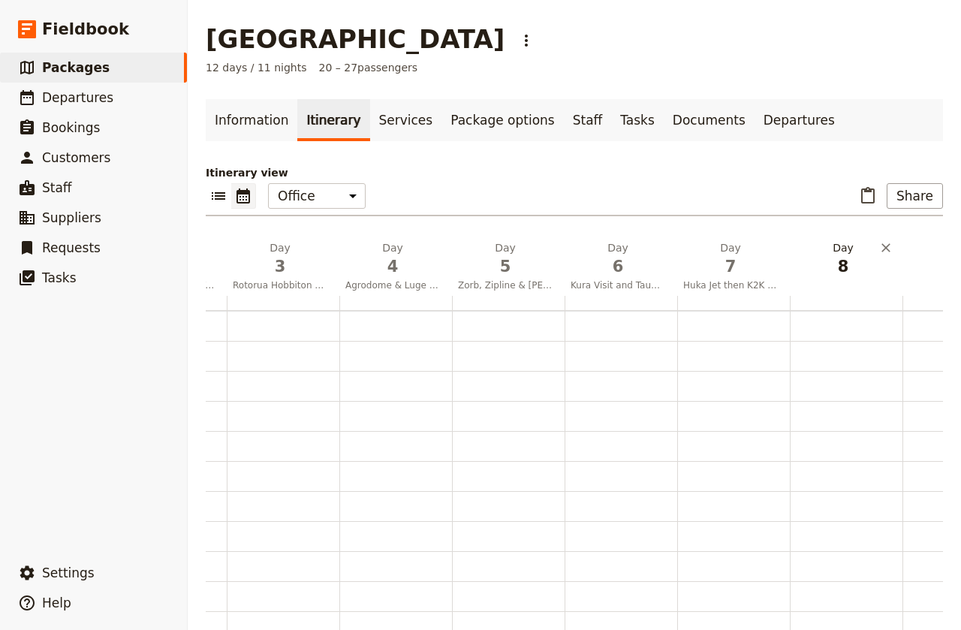
click at [849, 263] on span "8" at bounding box center [843, 266] width 95 height 23
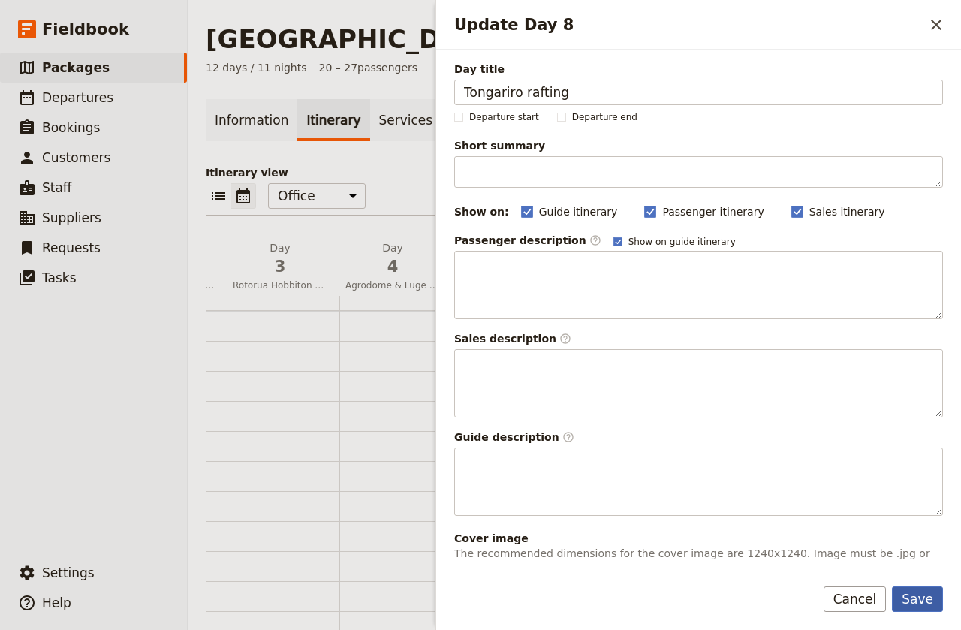
type input "Tongariro rafting"
click at [914, 597] on button "Save" at bounding box center [917, 599] width 51 height 26
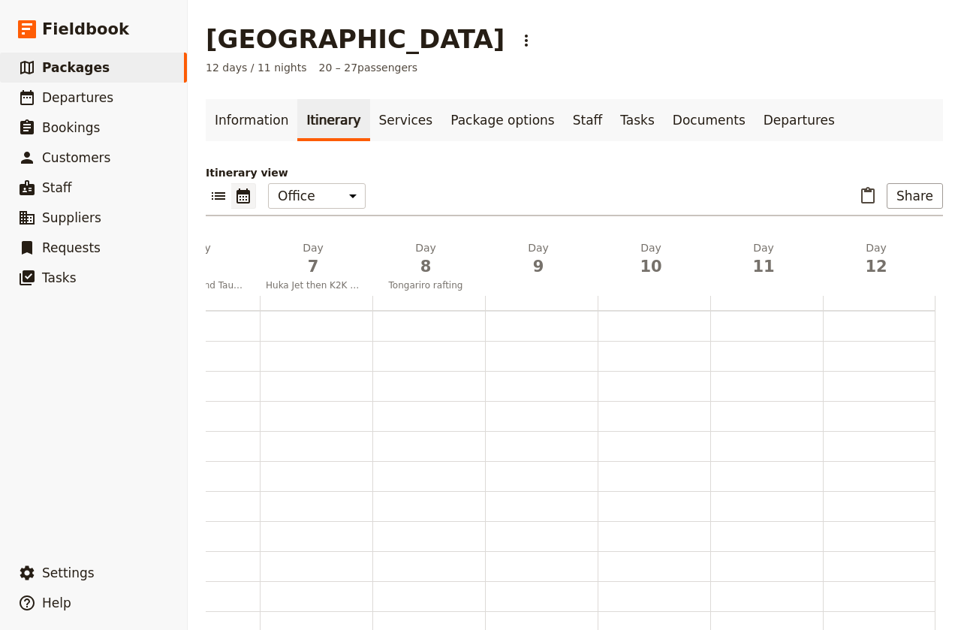
scroll to position [0, 659]
click at [540, 266] on span "9" at bounding box center [538, 266] width 95 height 23
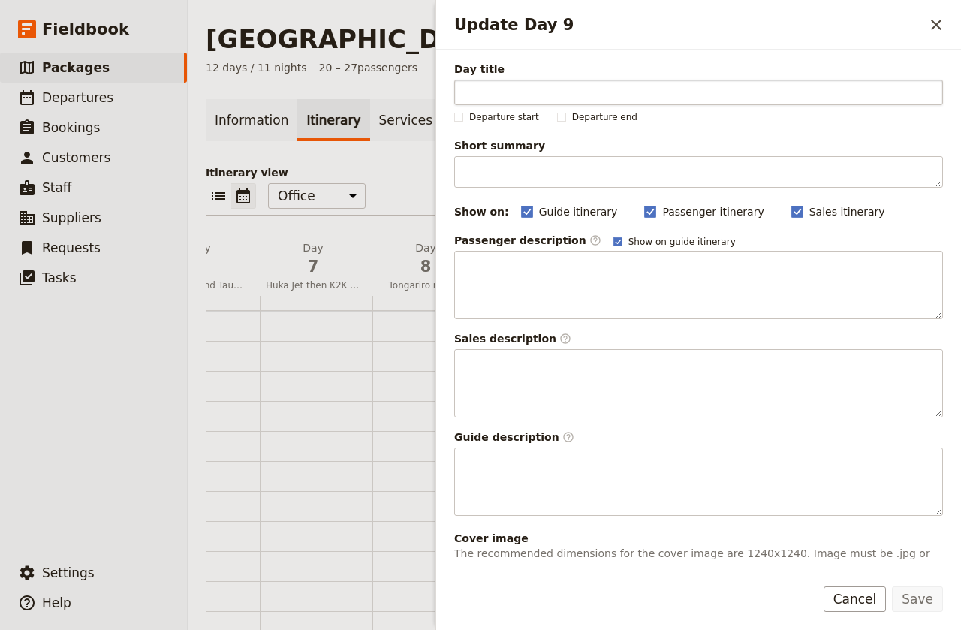
click at [510, 89] on input "Day title" at bounding box center [698, 93] width 489 height 26
type input "Te Papa, & Weta"
click at [928, 604] on button "Save" at bounding box center [917, 599] width 51 height 26
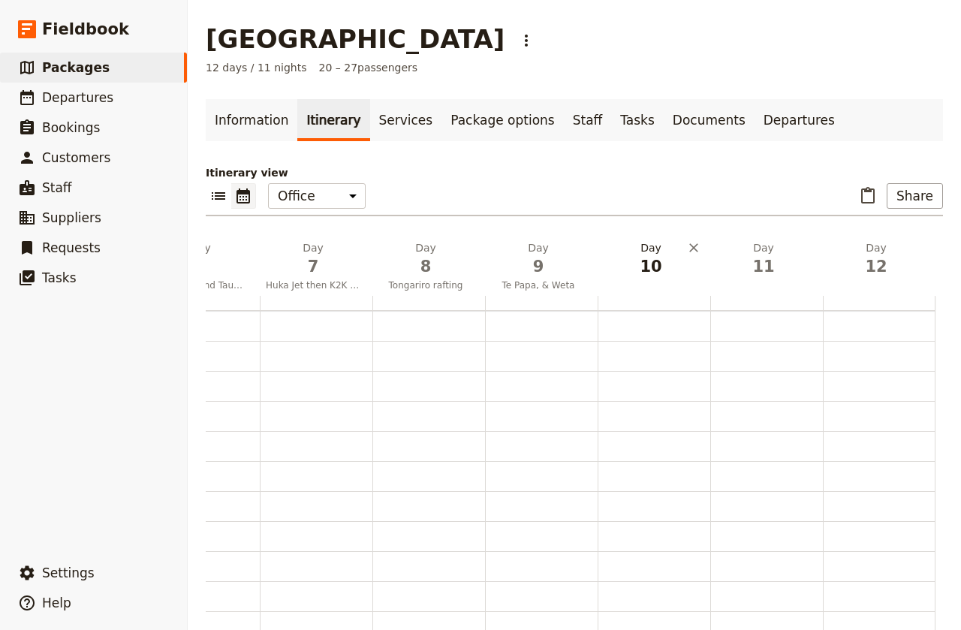
click at [654, 266] on span "10" at bounding box center [651, 266] width 95 height 23
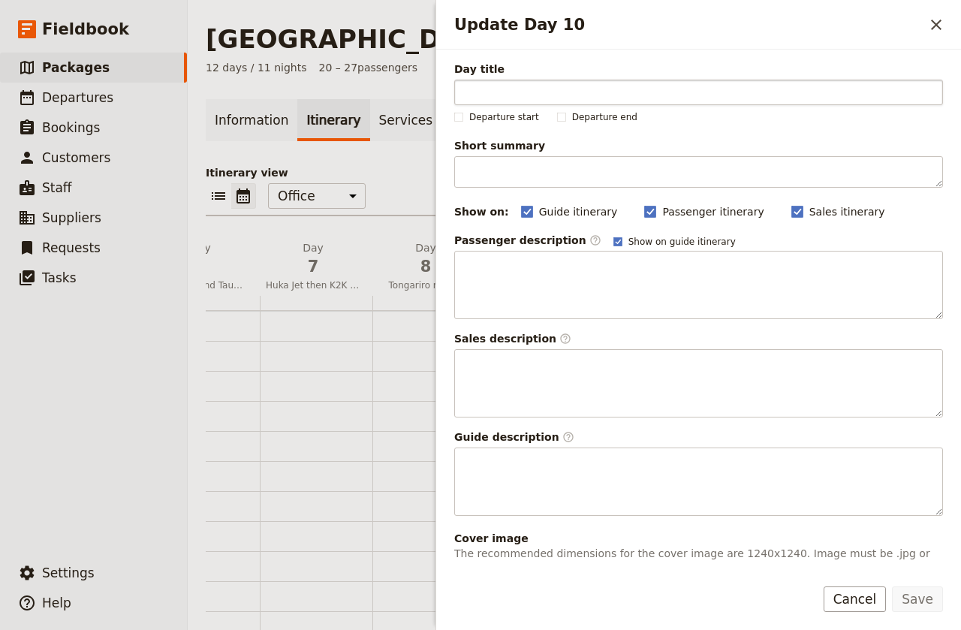
click at [471, 93] on input "Day title" at bounding box center [698, 93] width 489 height 26
click at [937, 23] on icon "Close drawer" at bounding box center [936, 25] width 11 height 11
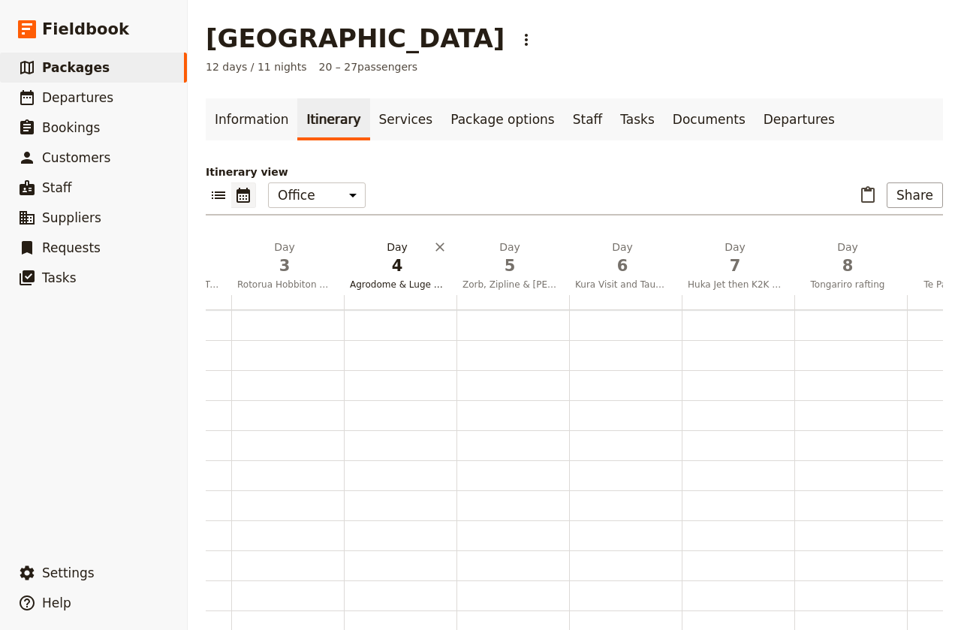
scroll to position [0, 236]
click at [405, 286] on span "Agrodome & Luge & Redwoods Treewalk" at bounding box center [398, 284] width 107 height 12
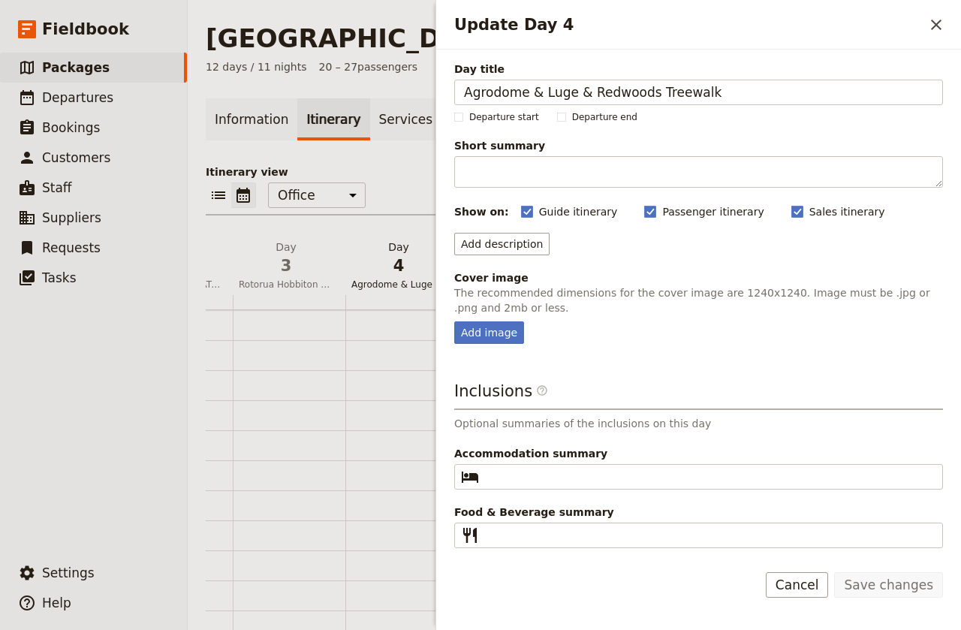
scroll to position [0, 238]
click at [731, 26] on h2 "Update Day 4" at bounding box center [688, 25] width 469 height 23
click at [943, 21] on icon "Close drawer" at bounding box center [936, 25] width 18 height 18
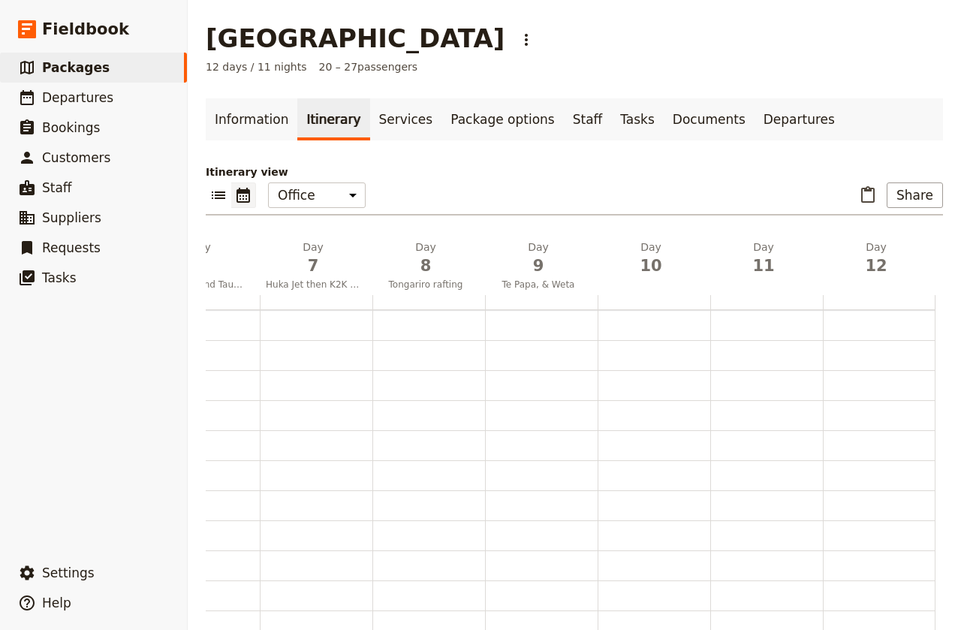
scroll to position [0, 659]
